Goal: Information Seeking & Learning: Learn about a topic

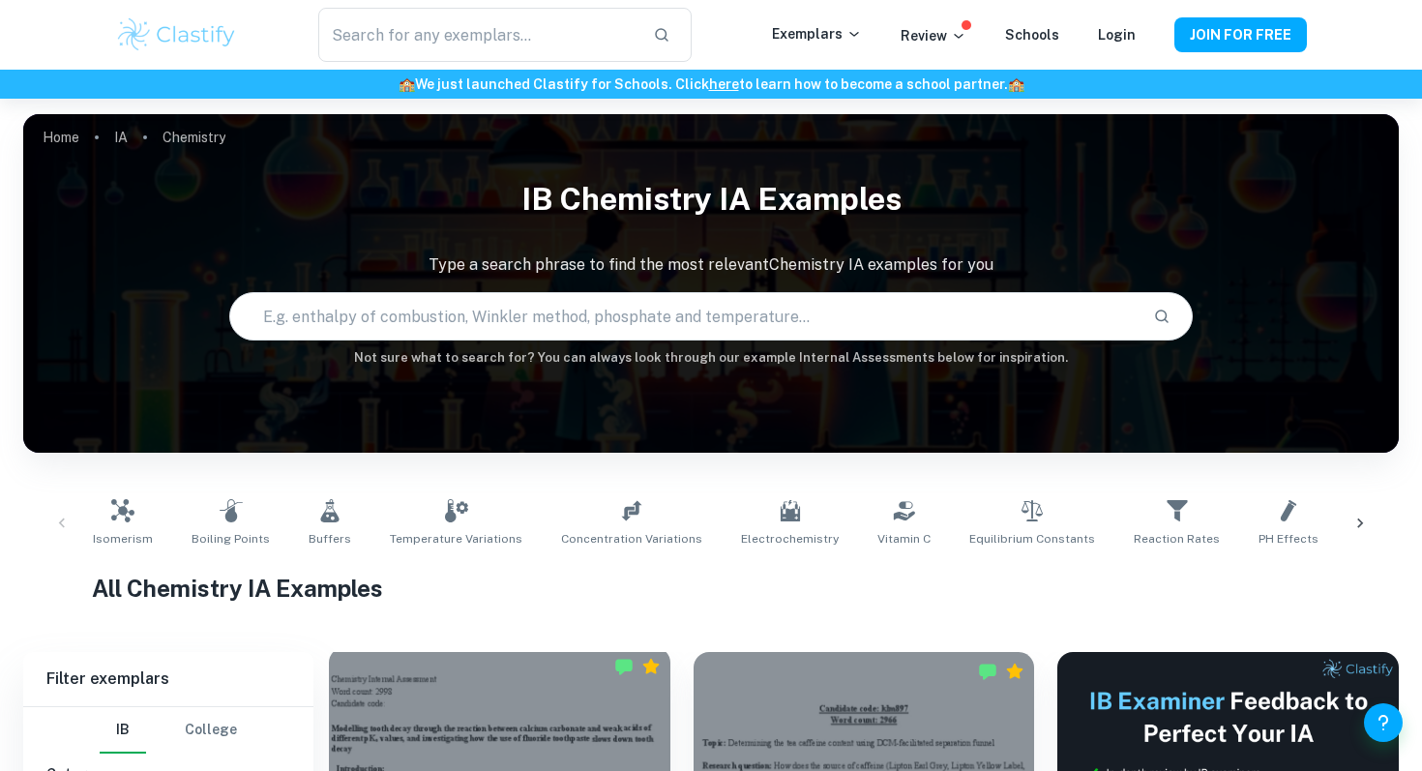
scroll to position [509, 0]
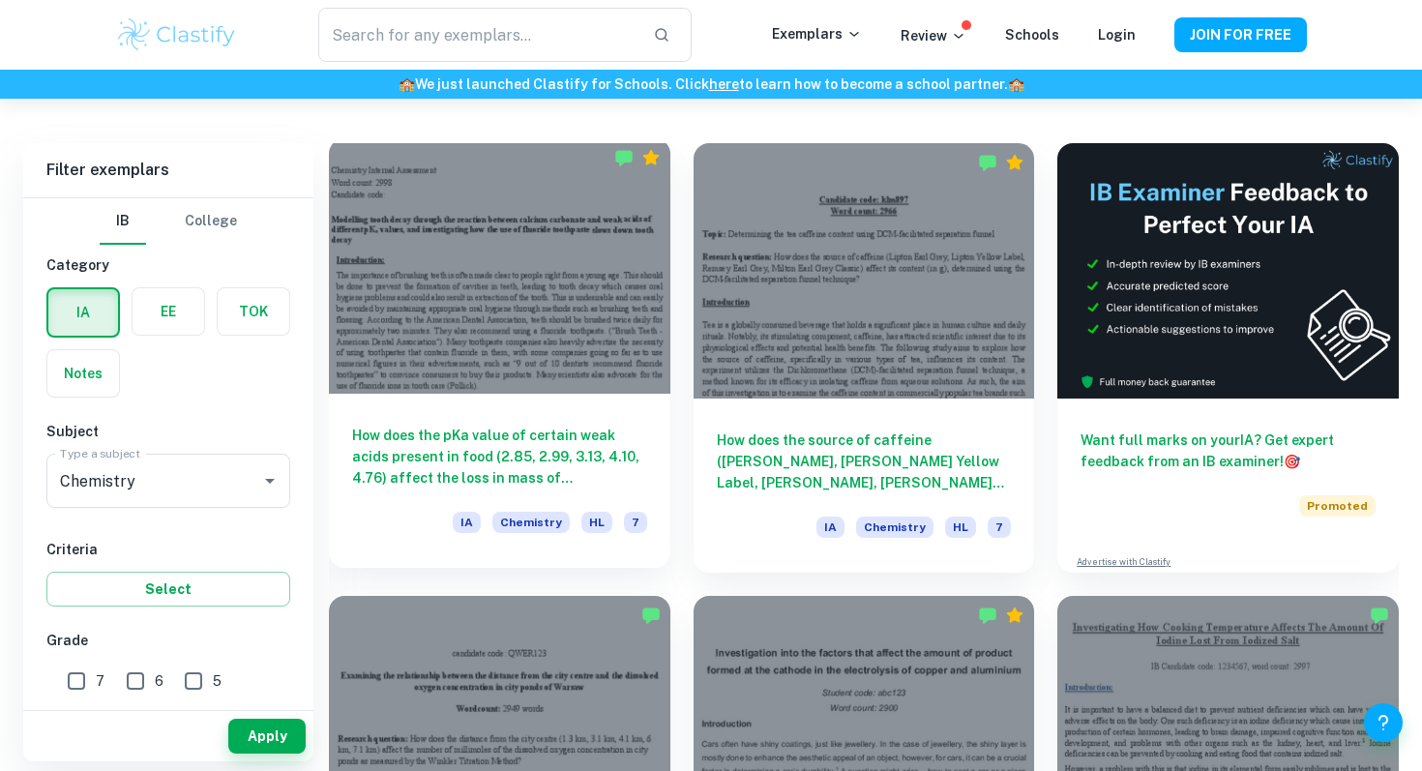
click at [512, 318] on div at bounding box center [500, 265] width 342 height 255
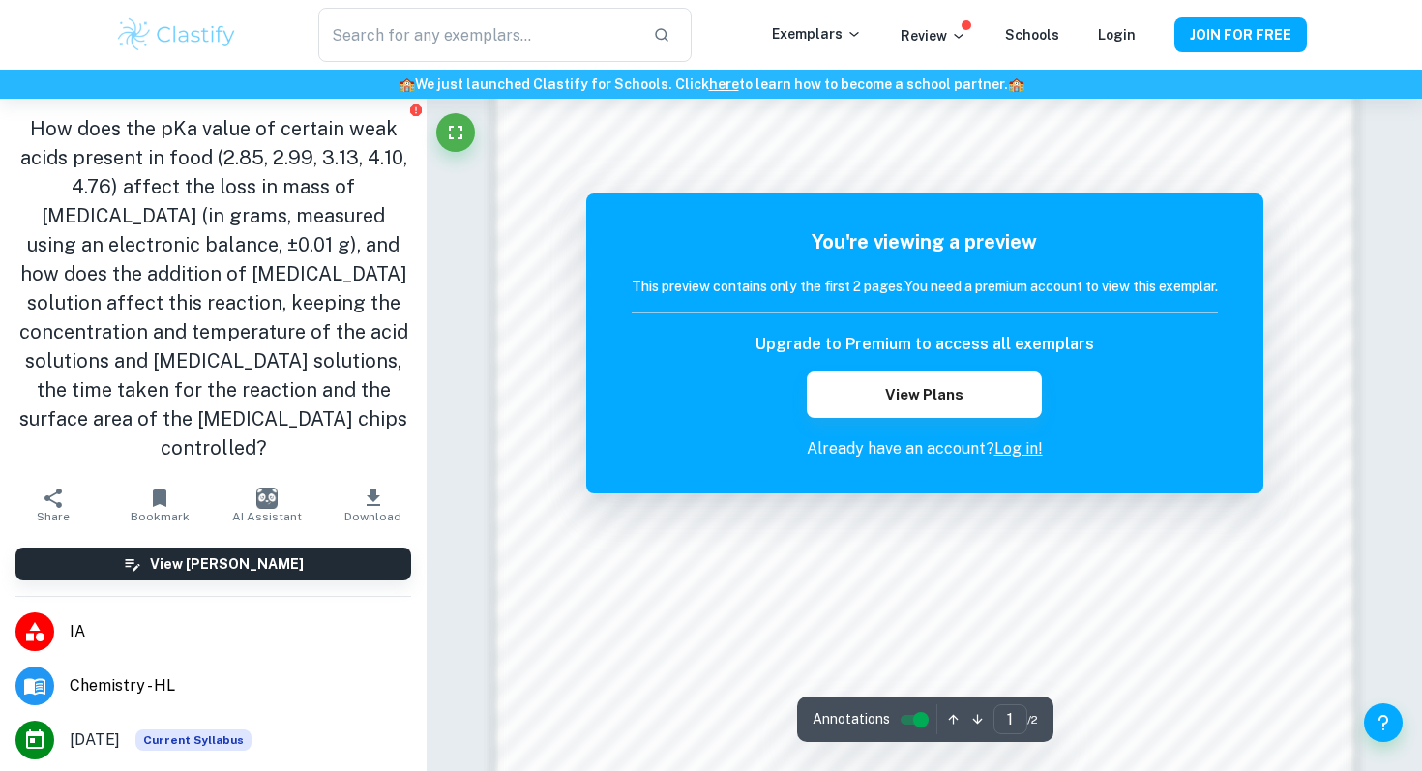
scroll to position [1698, 0]
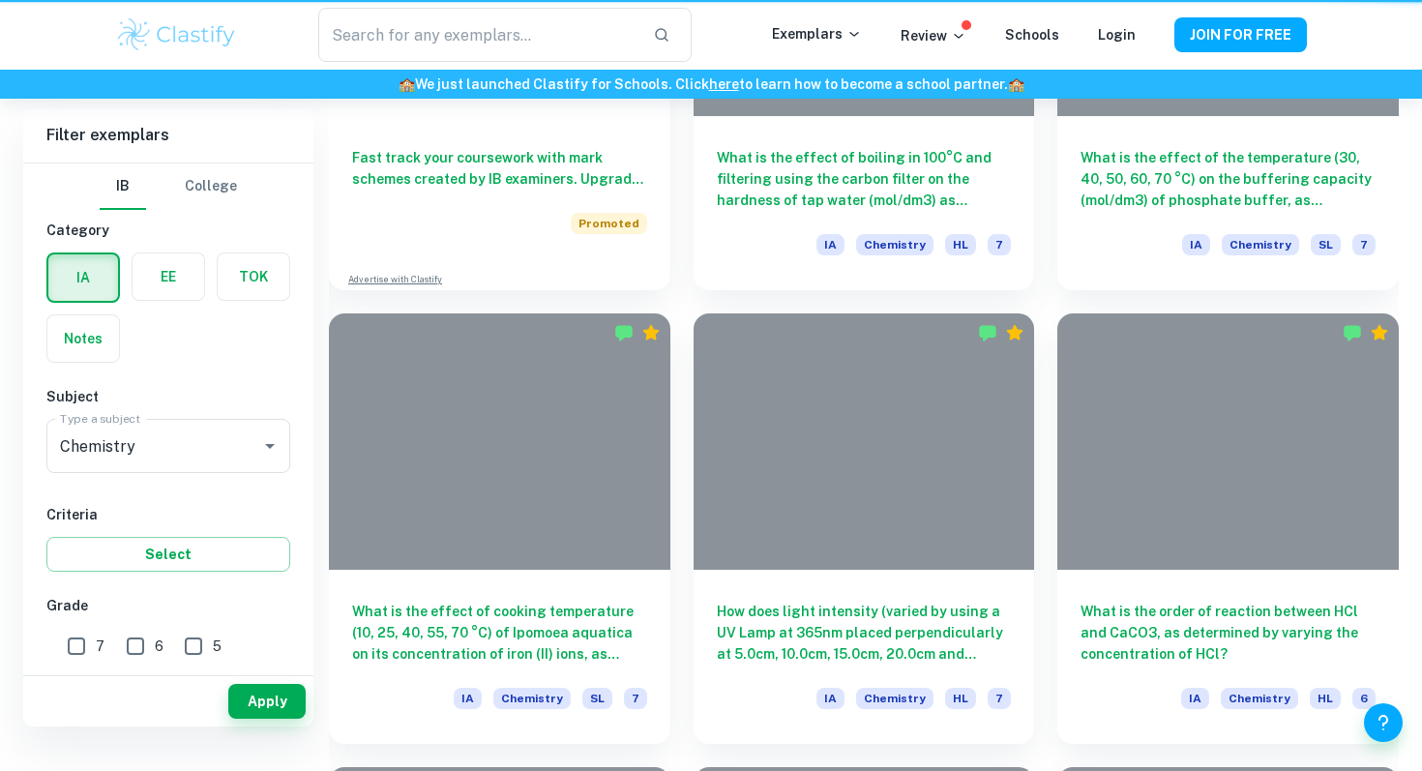
scroll to position [509, 0]
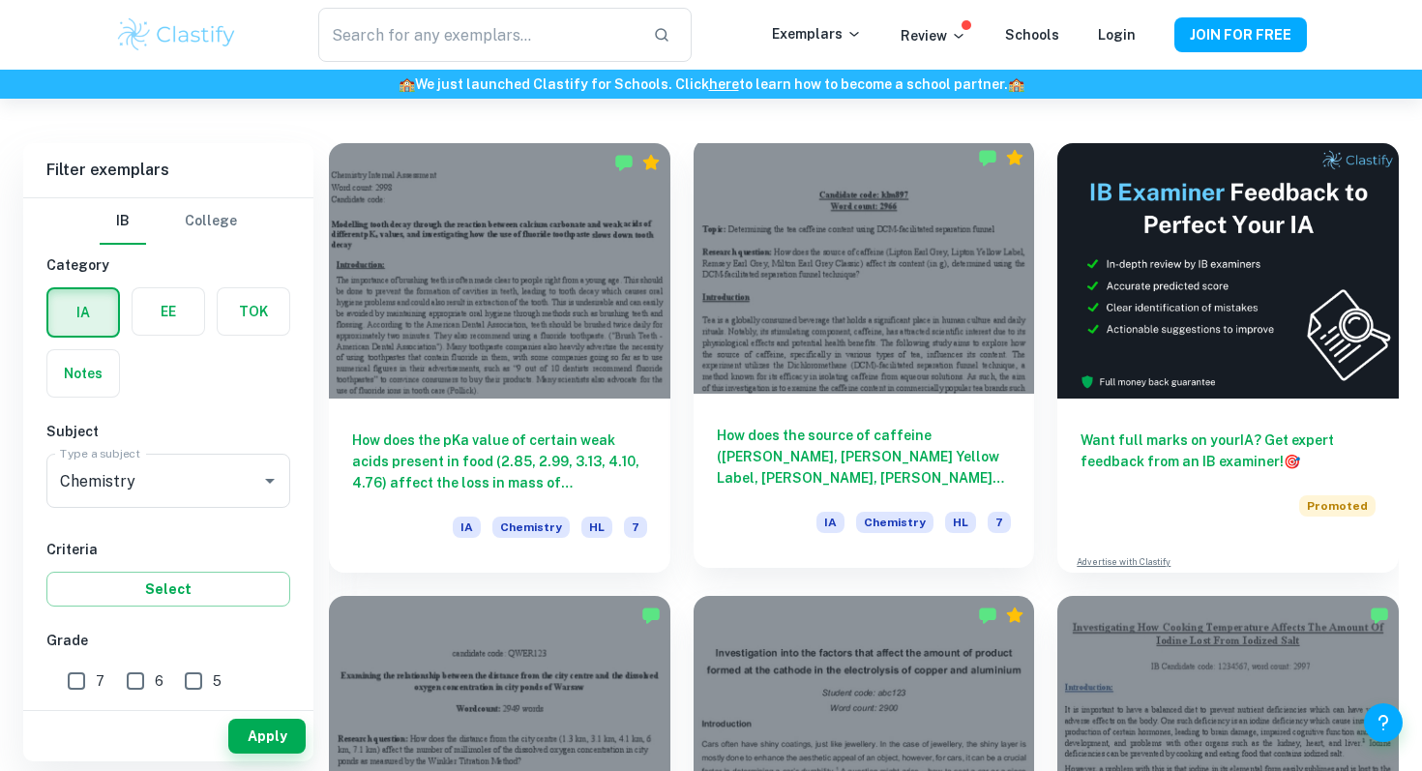
click at [882, 361] on div at bounding box center [865, 265] width 342 height 255
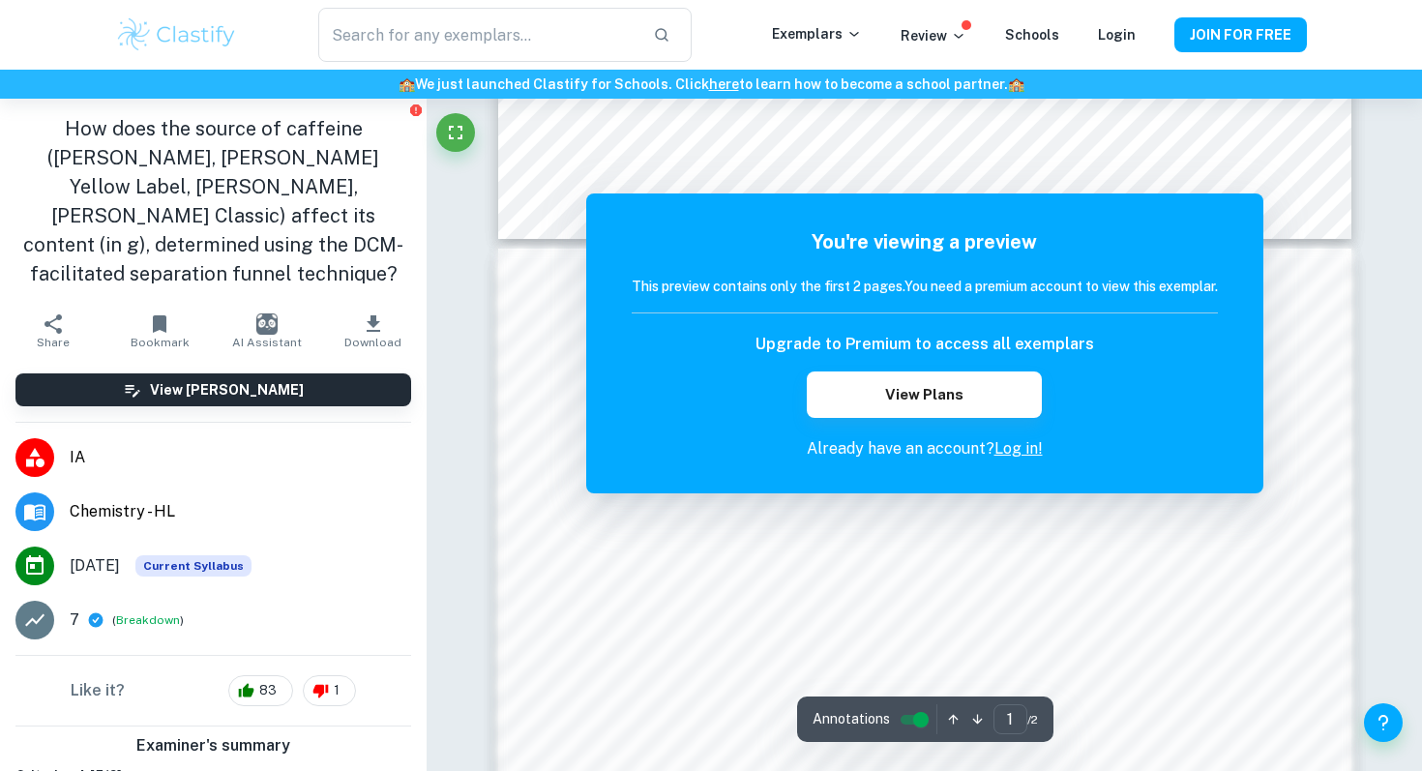
scroll to position [1903, 0]
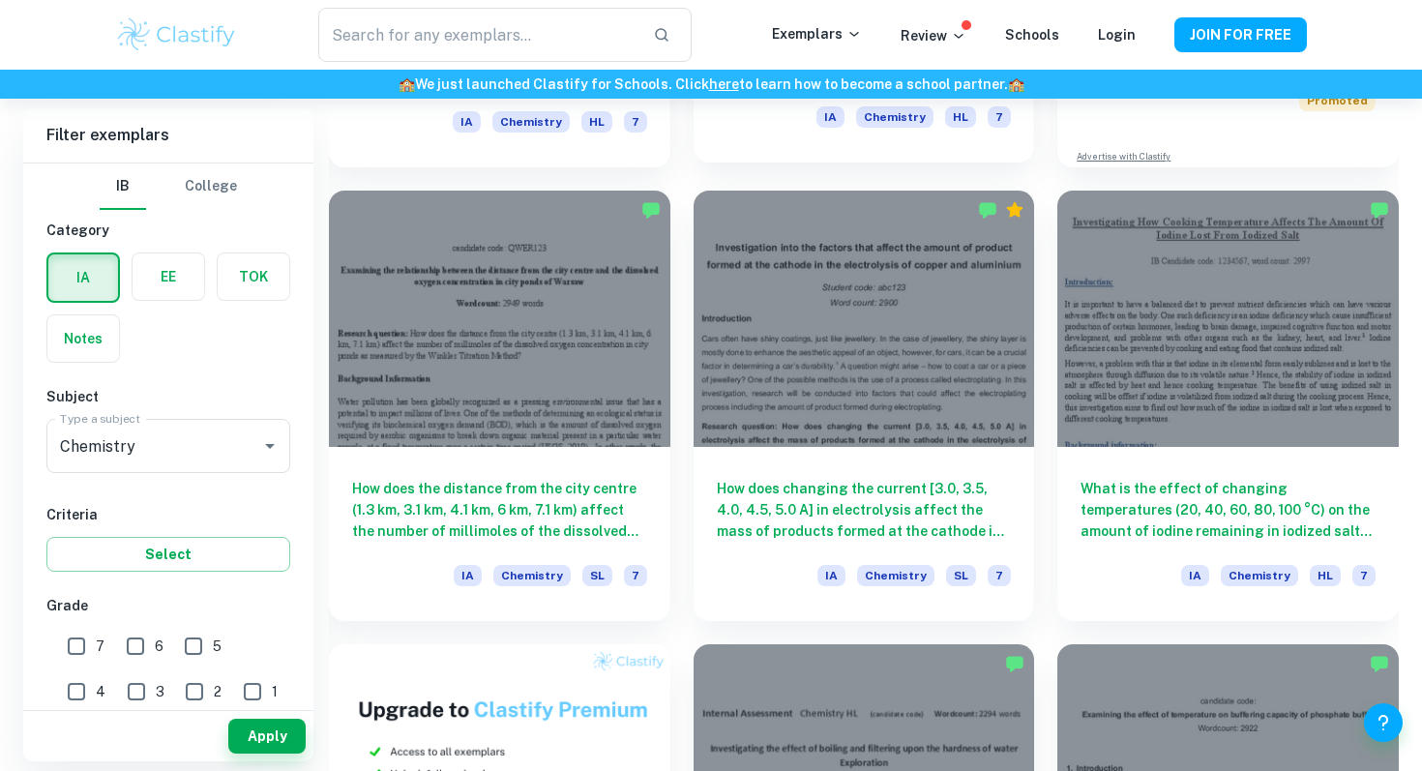
scroll to position [917, 0]
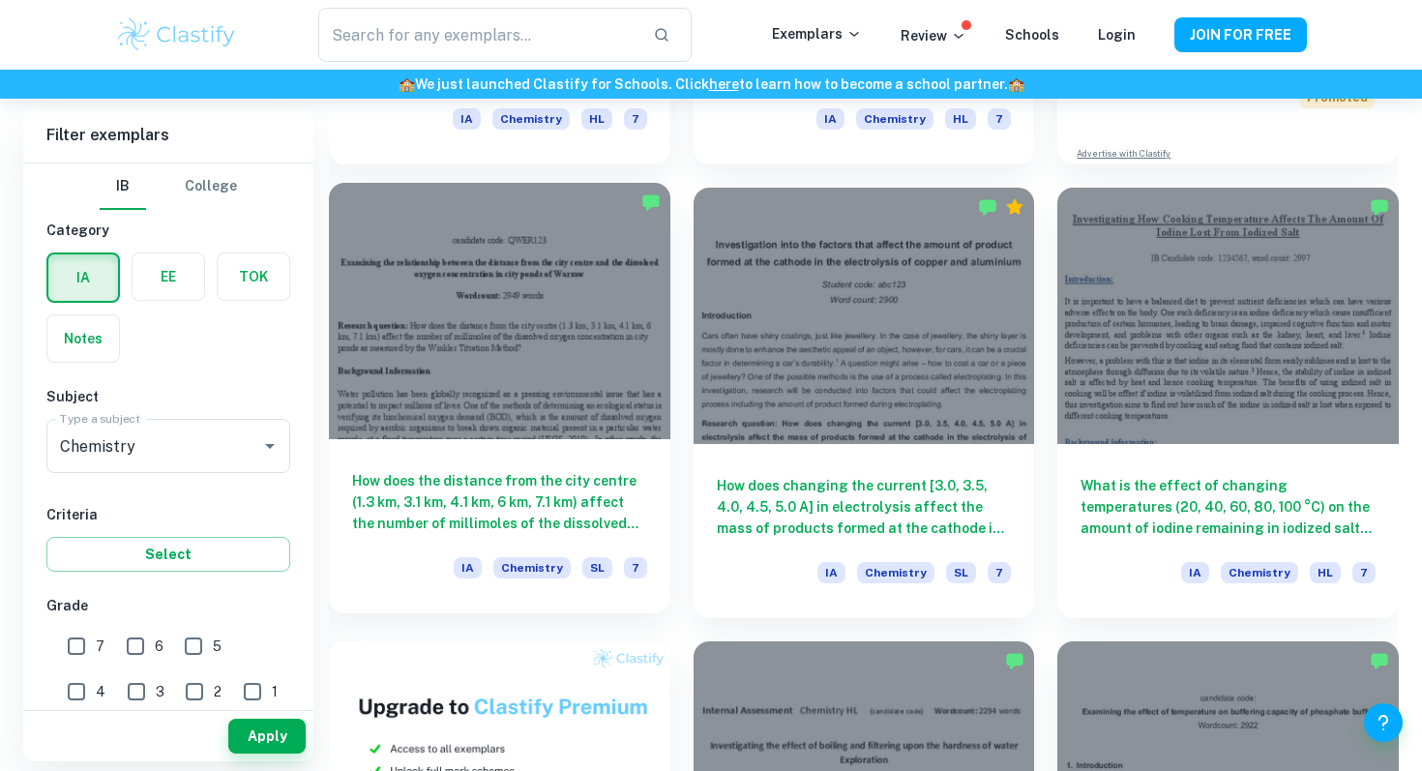
click at [556, 360] on div at bounding box center [500, 310] width 342 height 255
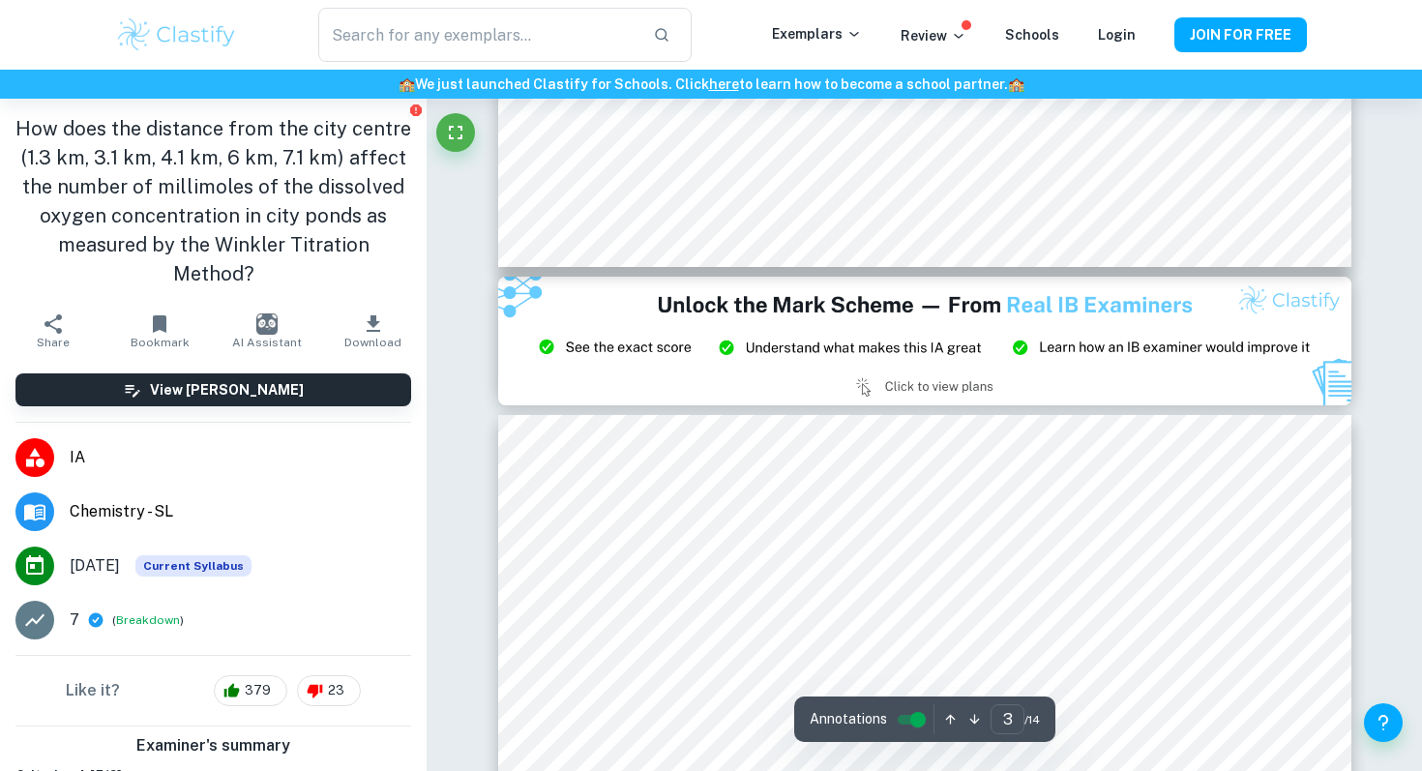
type input "2"
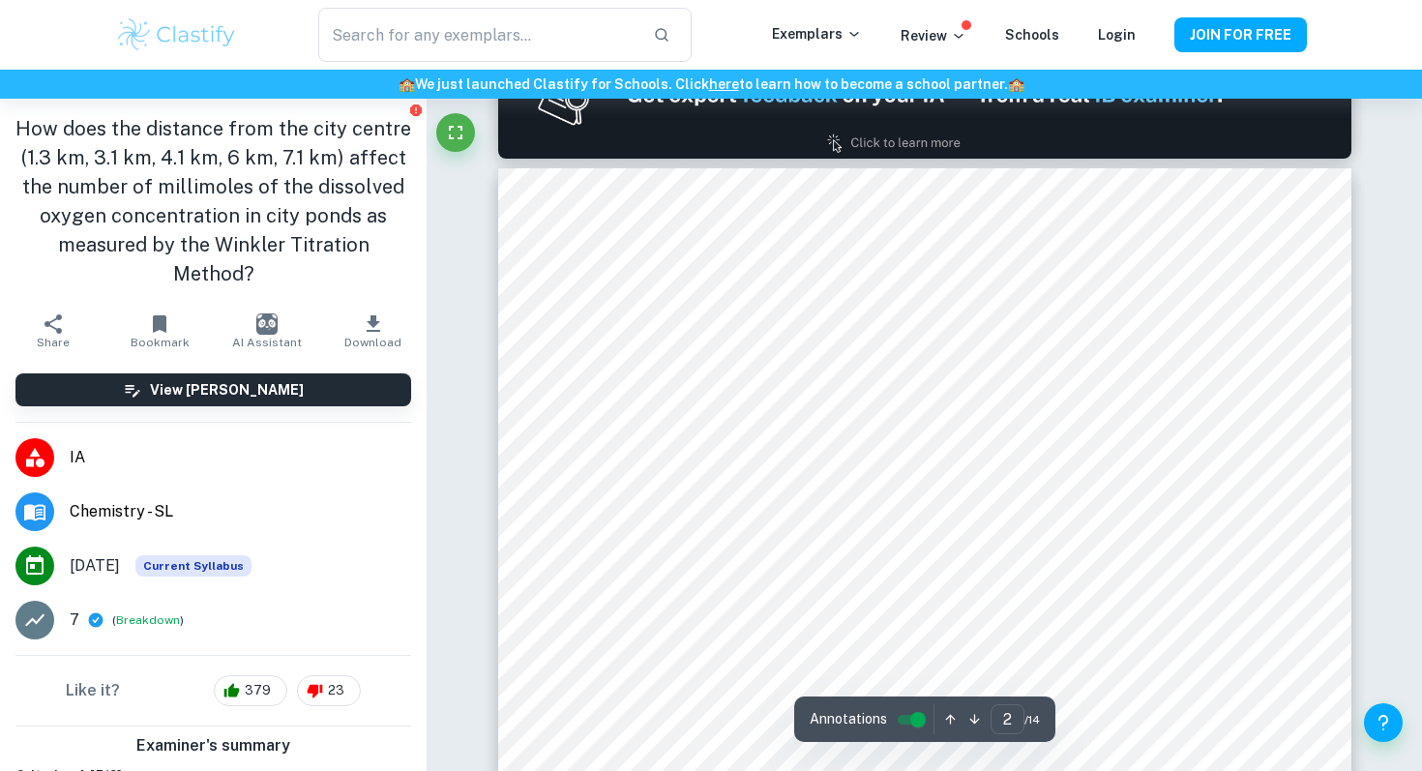
scroll to position [1252, 0]
